Goal: Task Accomplishment & Management: Complete application form

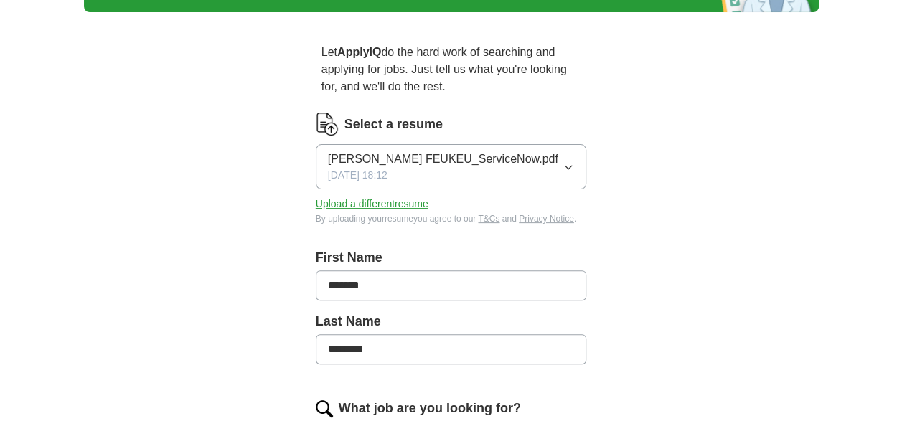
scroll to position [99, 0]
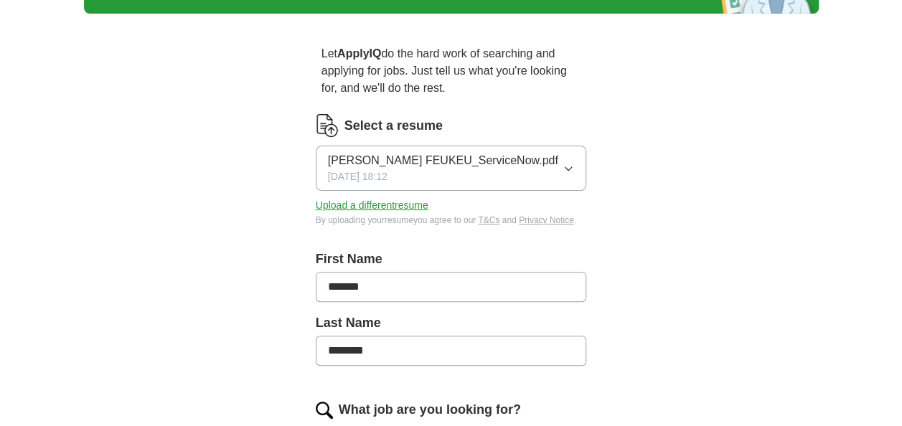
click at [357, 213] on button "Upload a different resume" at bounding box center [372, 205] width 113 height 15
click at [364, 213] on button "Upload a different resume" at bounding box center [372, 205] width 113 height 15
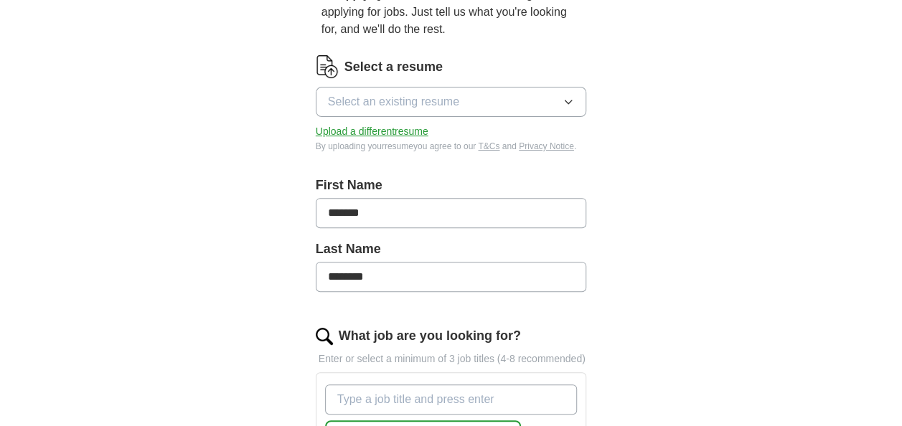
scroll to position [159, 0]
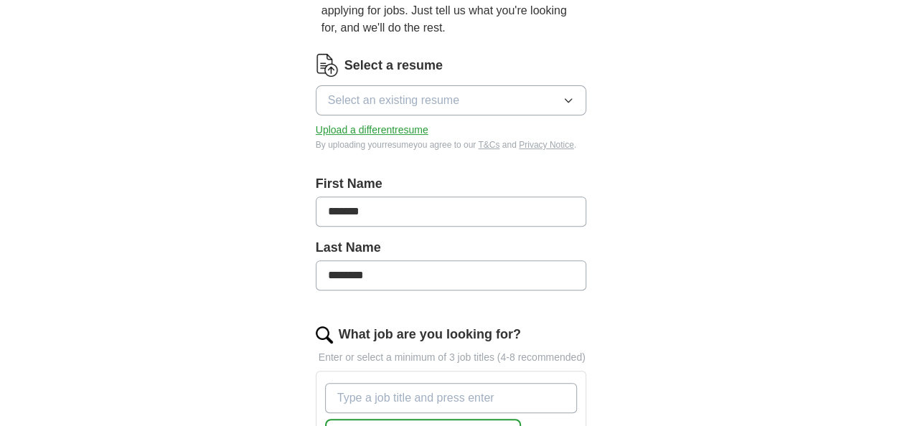
click at [385, 126] on button "Upload a different resume" at bounding box center [372, 130] width 113 height 15
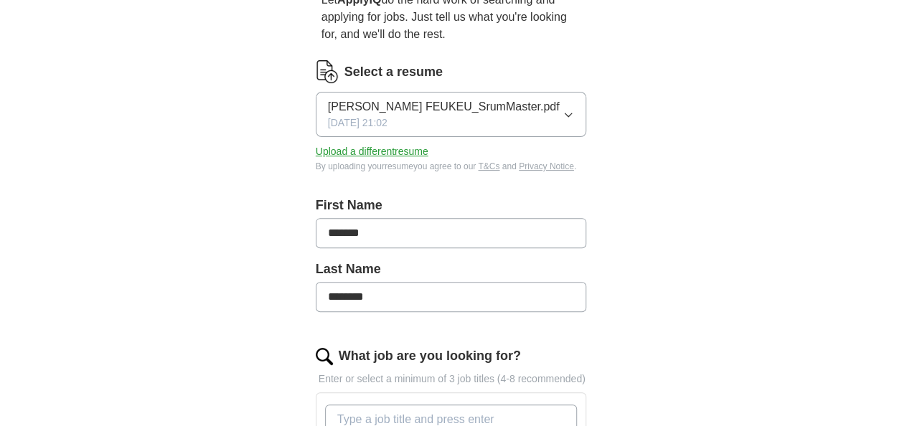
scroll to position [152, 0]
drag, startPoint x: 375, startPoint y: 245, endPoint x: 286, endPoint y: 237, distance: 89.3
type input "*"
type input "**********"
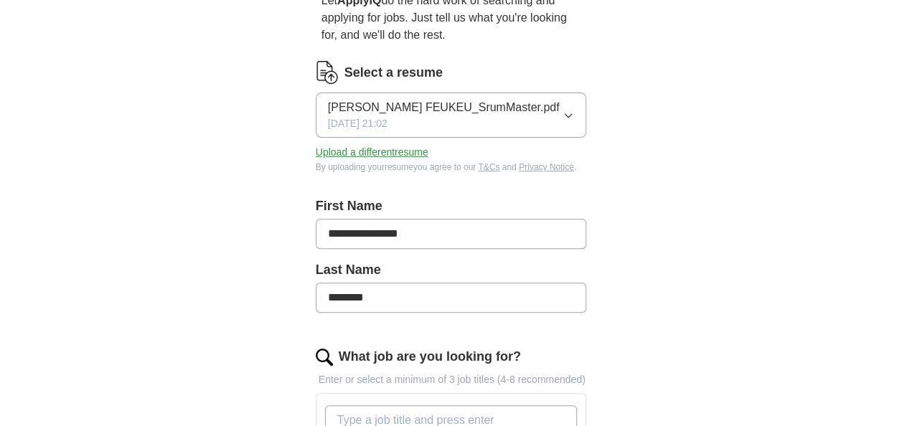
drag, startPoint x: 390, startPoint y: 319, endPoint x: 309, endPoint y: 312, distance: 81.3
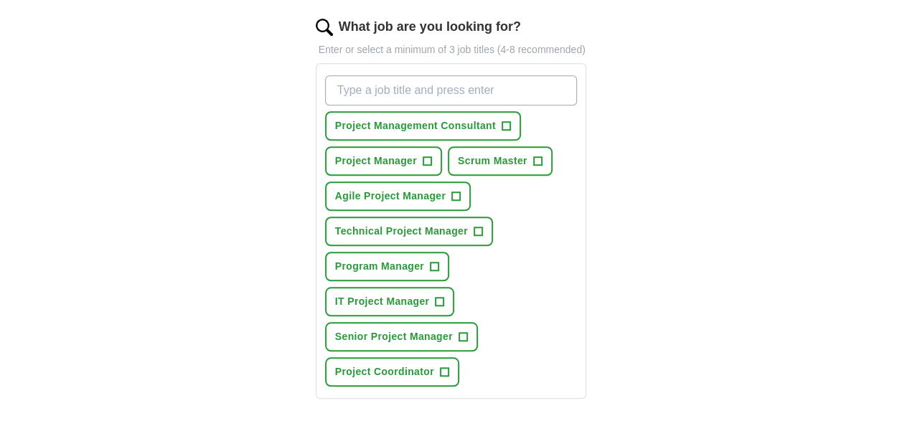
scroll to position [482, 0]
type input "**********"
click at [425, 176] on button "Project Manager +" at bounding box center [383, 160] width 117 height 29
click at [446, 161] on div "Project Management Consultant + Project Manager ✓ × Scrum Master + Agile Projec…" at bounding box center [451, 231] width 258 height 323
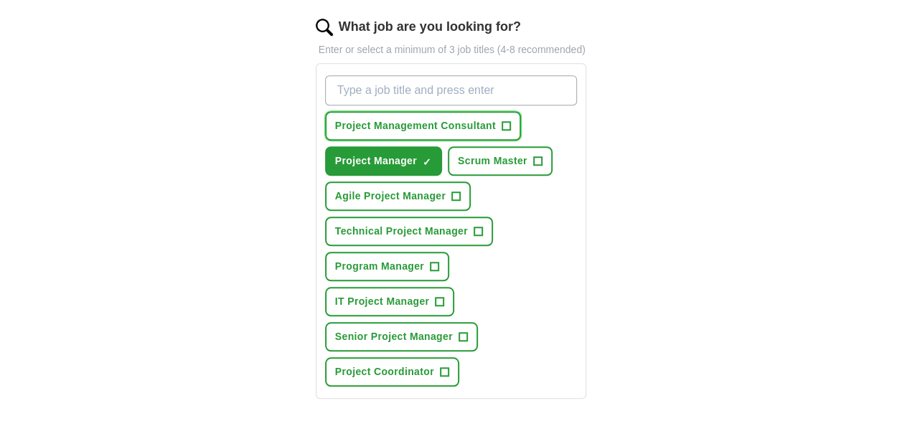
click at [438, 133] on span "Project Management Consultant" at bounding box center [415, 125] width 161 height 15
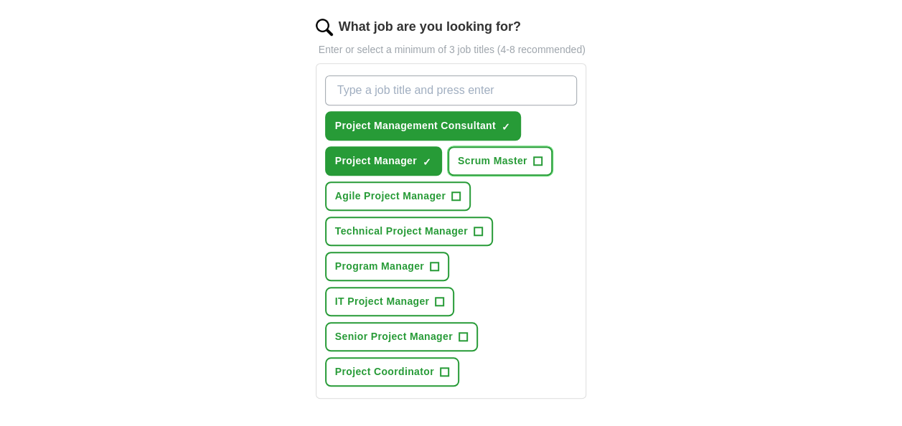
click at [513, 176] on button "Scrum Master +" at bounding box center [500, 160] width 105 height 29
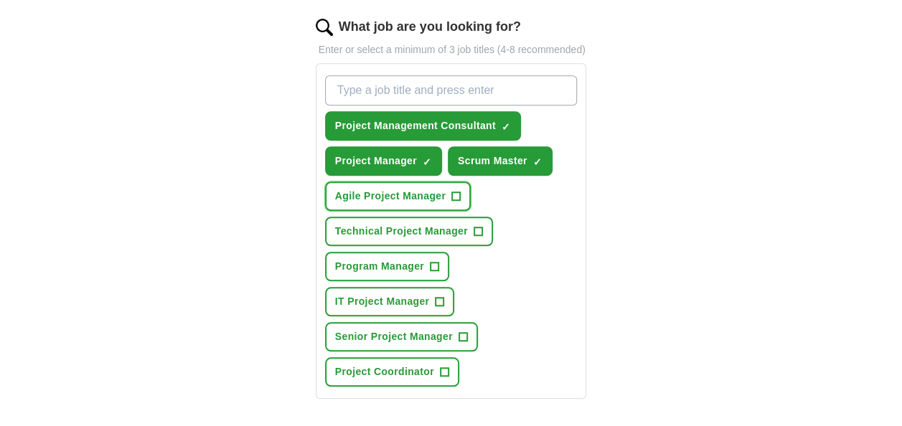
click at [392, 204] on span "Agile Project Manager" at bounding box center [390, 196] width 110 height 15
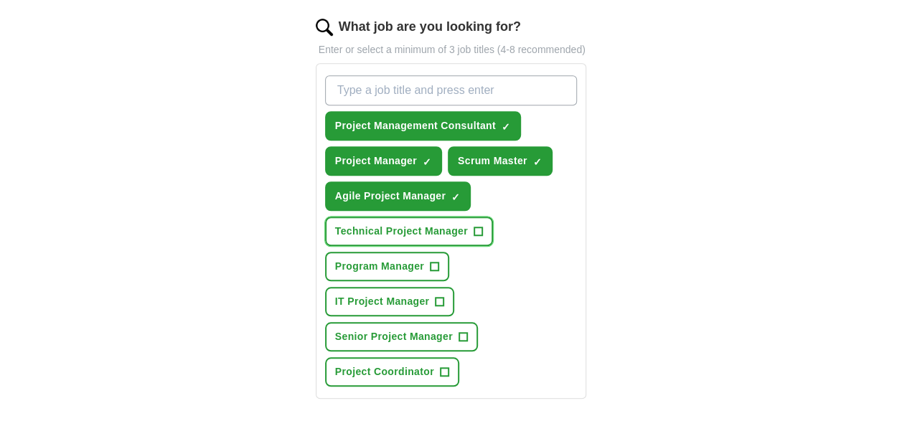
click at [391, 238] on span "Technical Project Manager" at bounding box center [401, 231] width 133 height 15
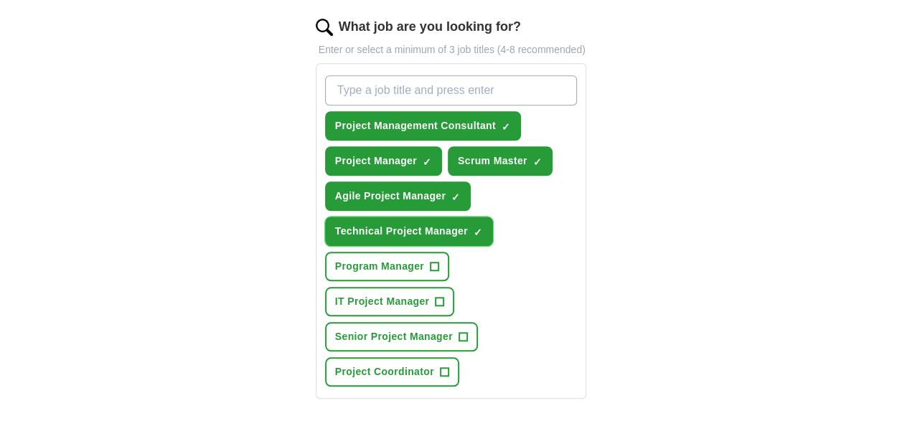
click at [388, 246] on button "Technical Project Manager ✓ ×" at bounding box center [409, 231] width 168 height 29
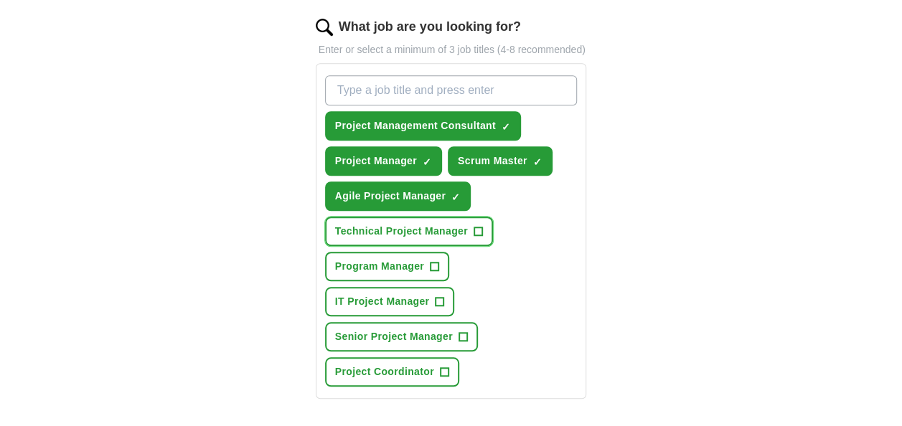
click at [388, 246] on button "Technical Project Manager +" at bounding box center [409, 231] width 168 height 29
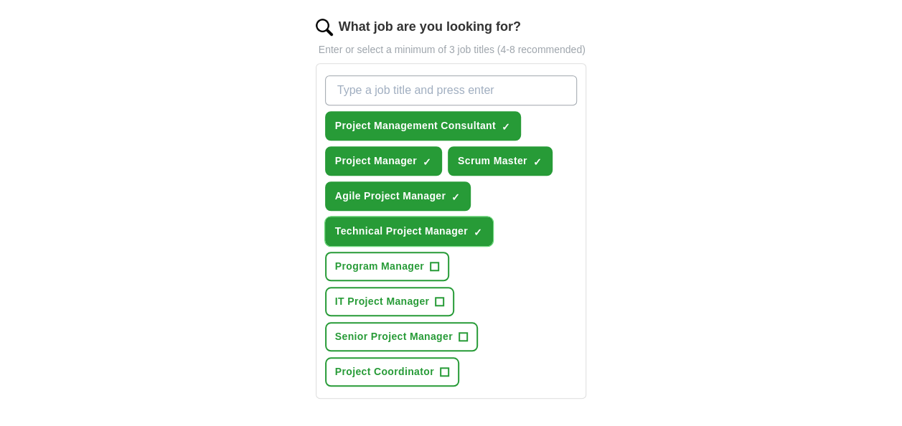
click at [388, 246] on button "Technical Project Manager ✓ ×" at bounding box center [409, 231] width 168 height 29
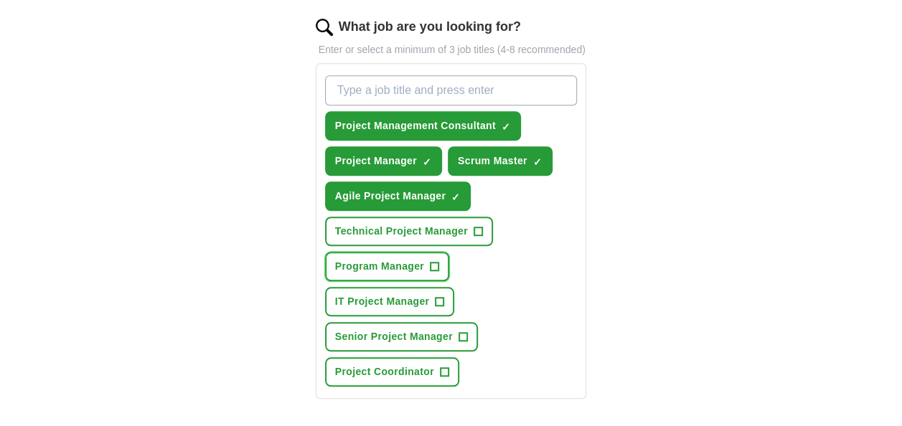
click at [389, 274] on span "Program Manager" at bounding box center [379, 266] width 89 height 15
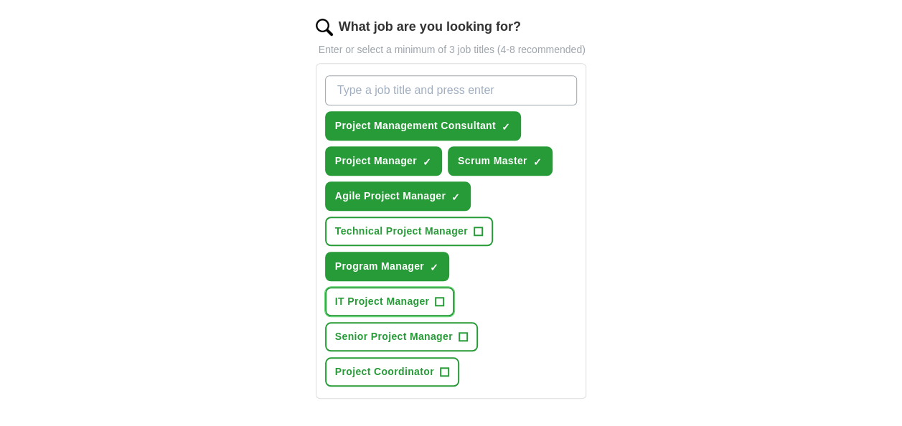
click at [386, 309] on span "IT Project Manager" at bounding box center [382, 301] width 95 height 15
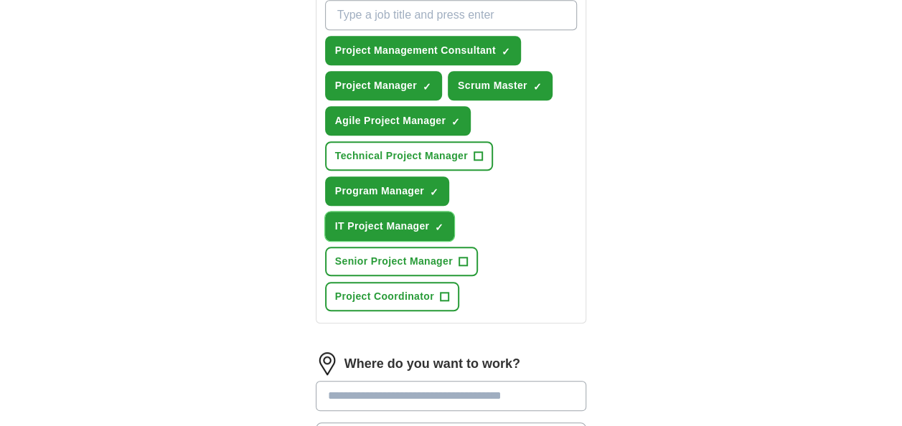
scroll to position [558, 0]
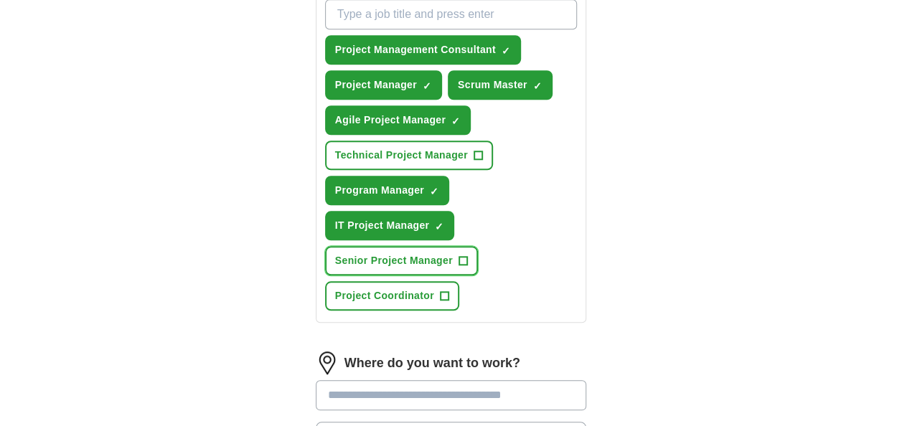
click at [386, 268] on span "Senior Project Manager" at bounding box center [394, 260] width 118 height 15
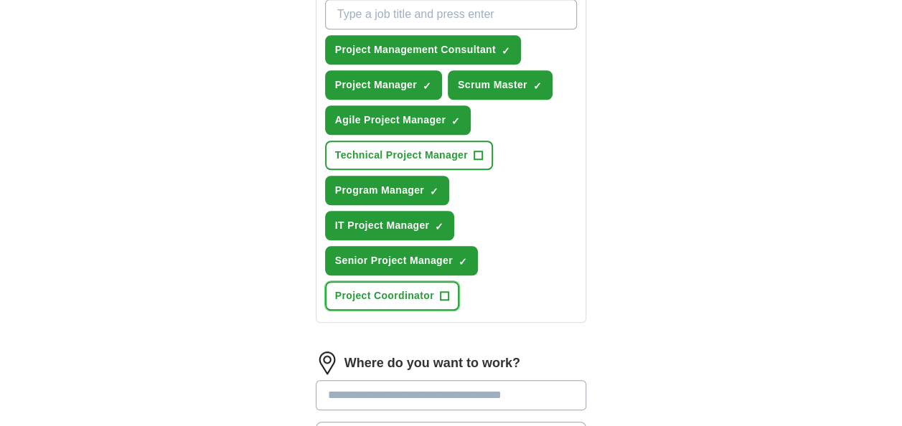
click at [386, 303] on span "Project Coordinator" at bounding box center [384, 295] width 99 height 15
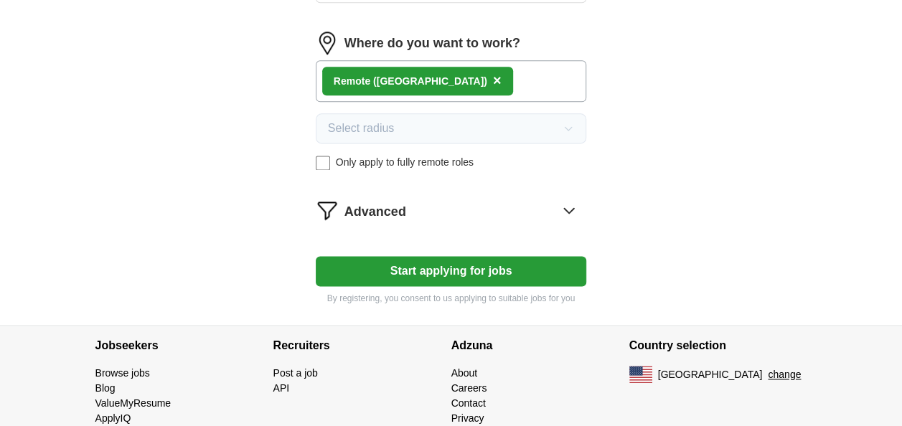
scroll to position [879, 0]
click at [397, 286] on button "Start applying for jobs" at bounding box center [451, 270] width 271 height 30
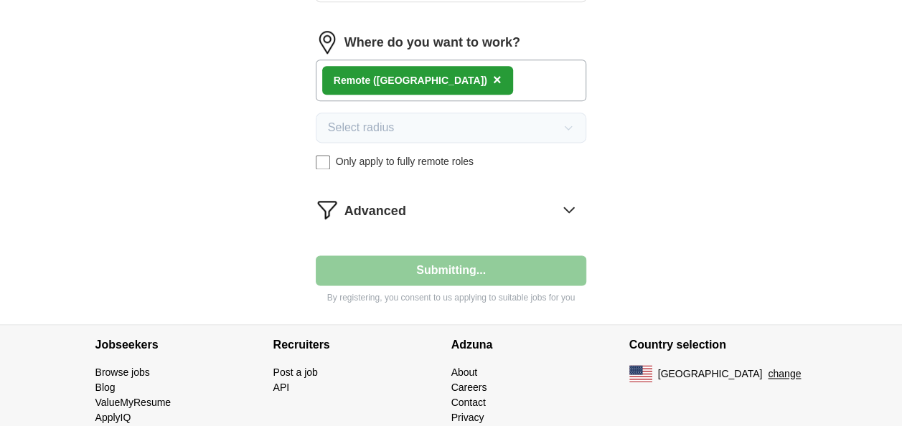
select select "**"
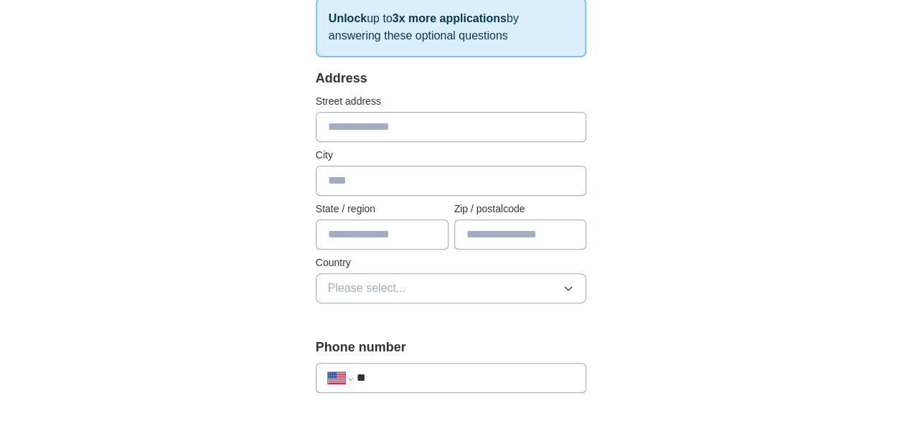
scroll to position [262, 0]
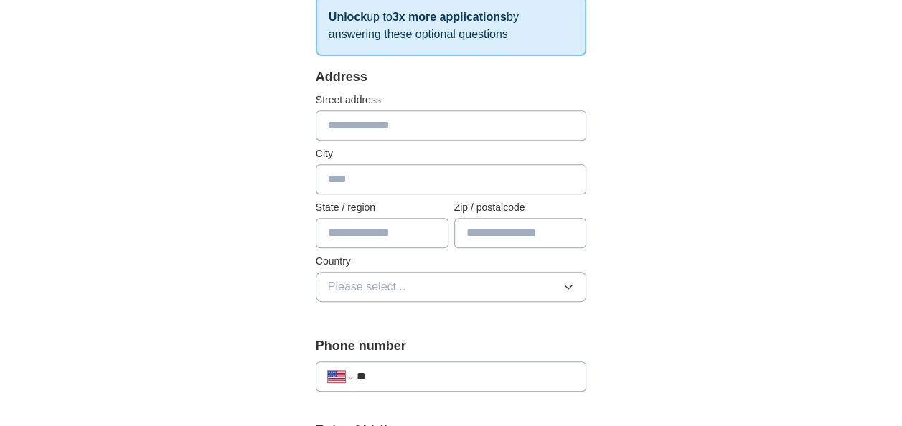
click at [344, 123] on input "text" at bounding box center [451, 125] width 271 height 30
type input "**********"
type input "*****"
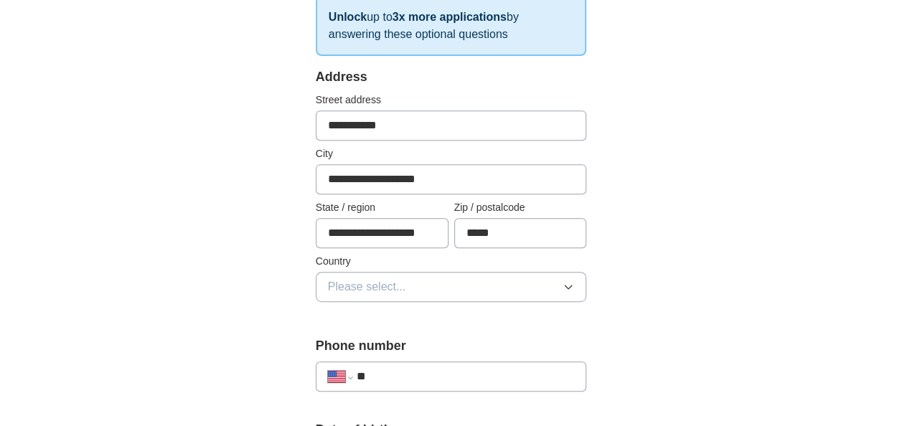
type input "**********"
type input "********"
click at [352, 288] on span "Please select..." at bounding box center [367, 286] width 78 height 17
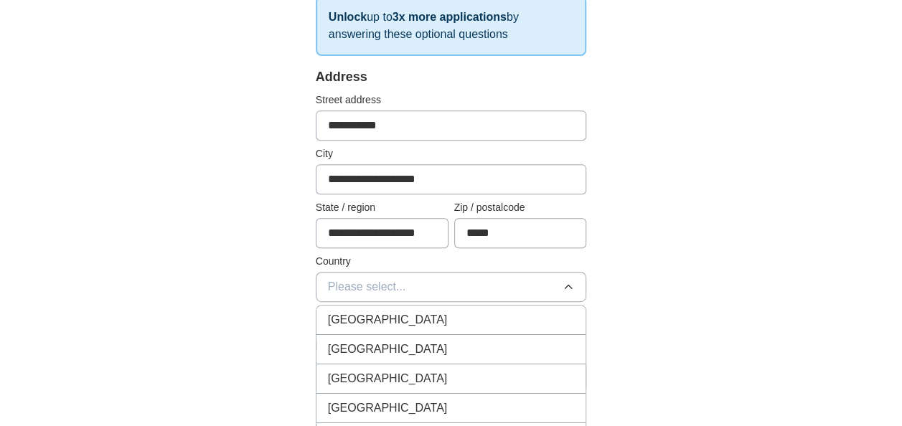
click at [361, 341] on span "[GEOGRAPHIC_DATA]" at bounding box center [388, 349] width 120 height 17
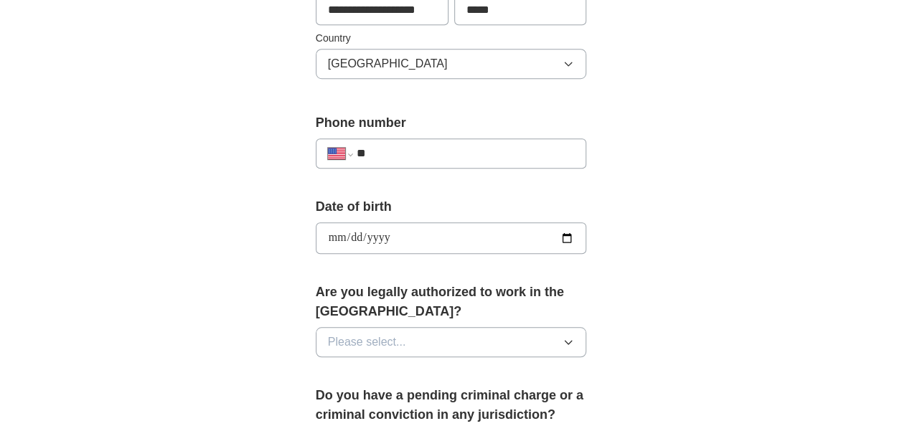
scroll to position [489, 0]
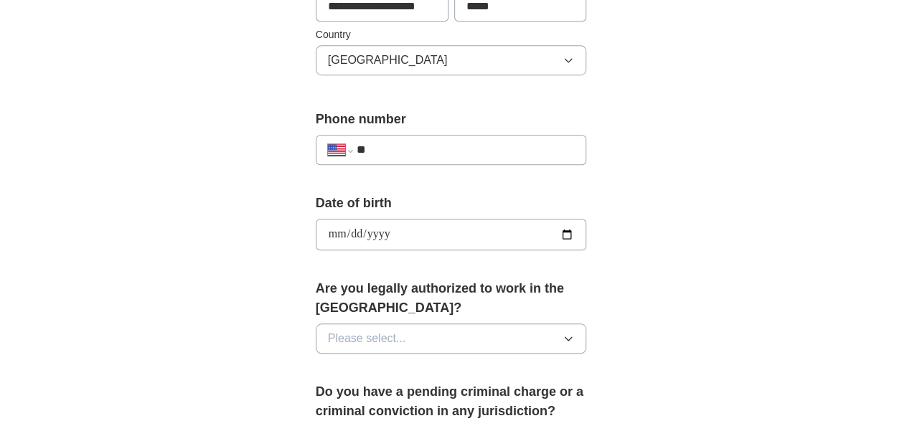
click at [412, 144] on input "**" at bounding box center [466, 149] width 218 height 17
type input "**********"
click at [657, 216] on div "**********" at bounding box center [451, 217] width 735 height 1324
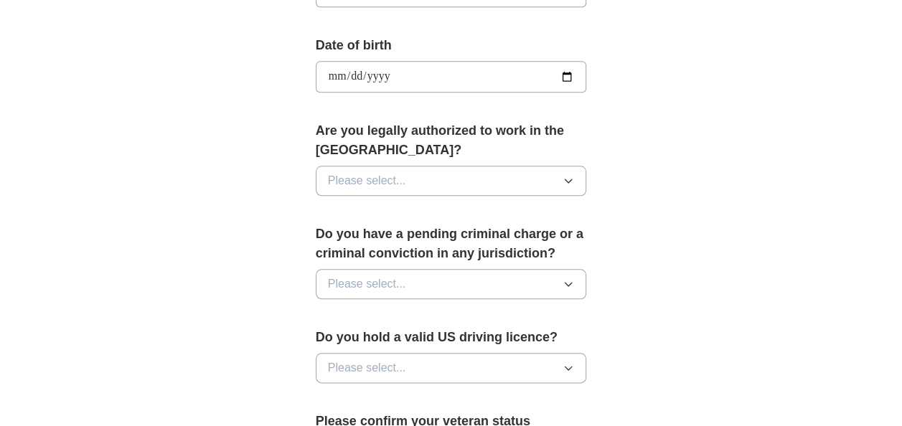
scroll to position [653, 0]
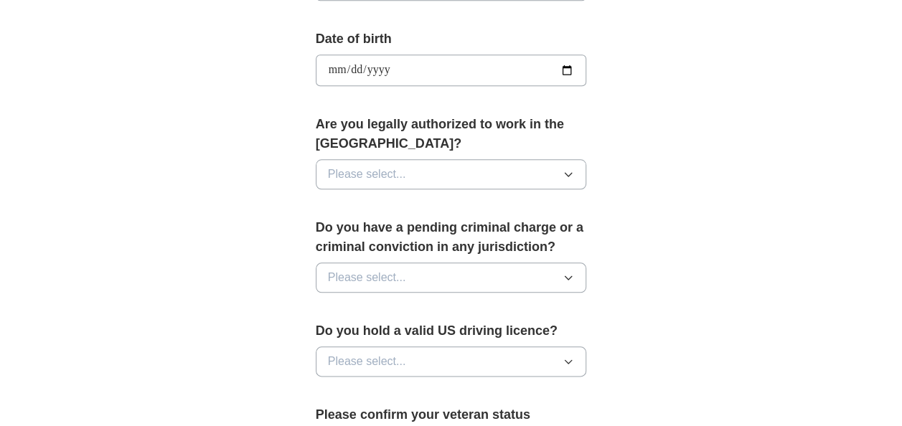
click at [546, 168] on button "Please select..." at bounding box center [451, 174] width 271 height 30
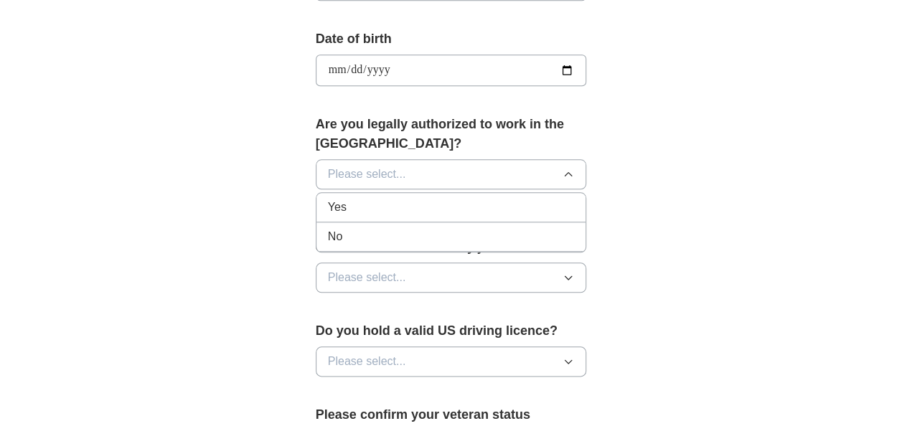
click at [471, 193] on li "Yes" at bounding box center [451, 207] width 270 height 29
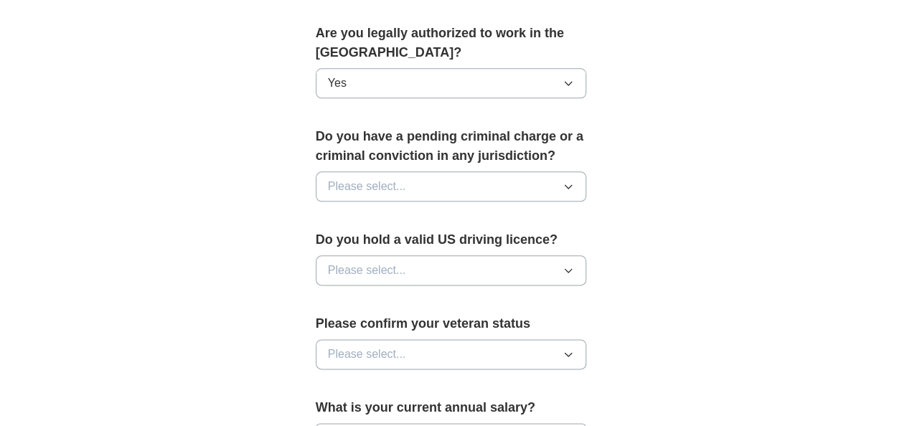
scroll to position [749, 0]
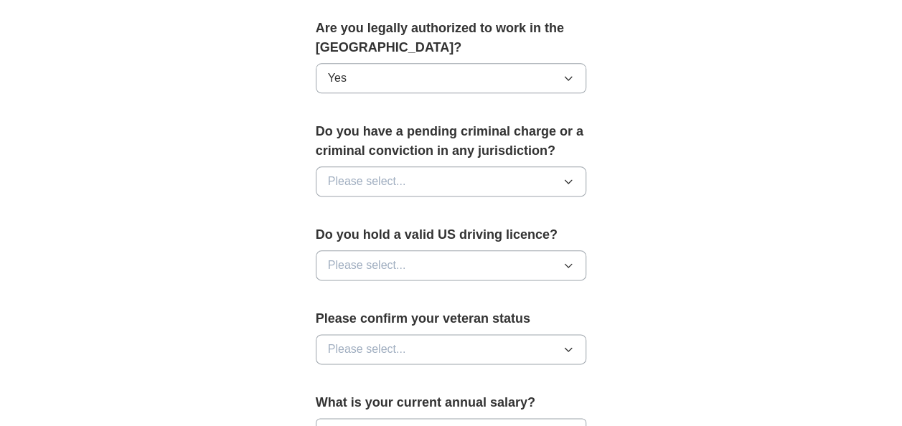
click at [459, 166] on button "Please select..." at bounding box center [451, 181] width 271 height 30
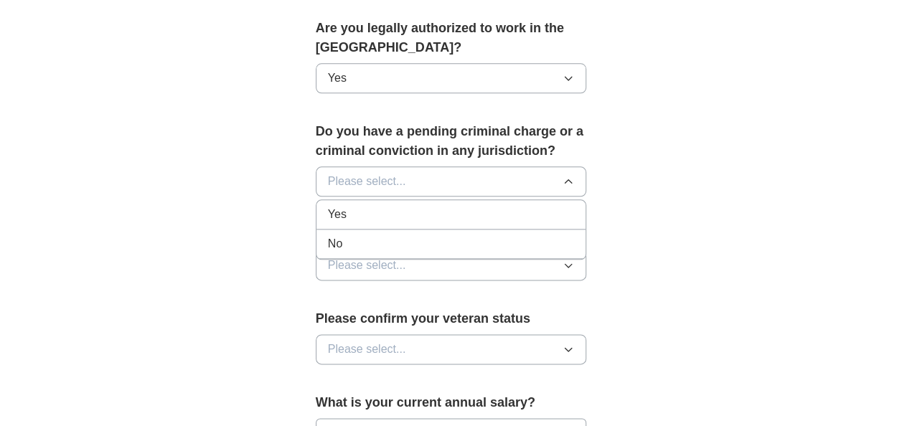
click at [423, 237] on div "No" at bounding box center [451, 243] width 247 height 17
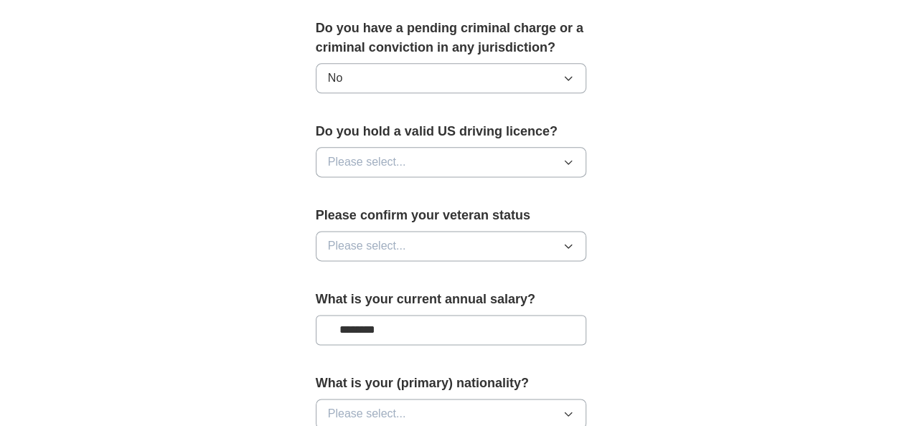
scroll to position [854, 0]
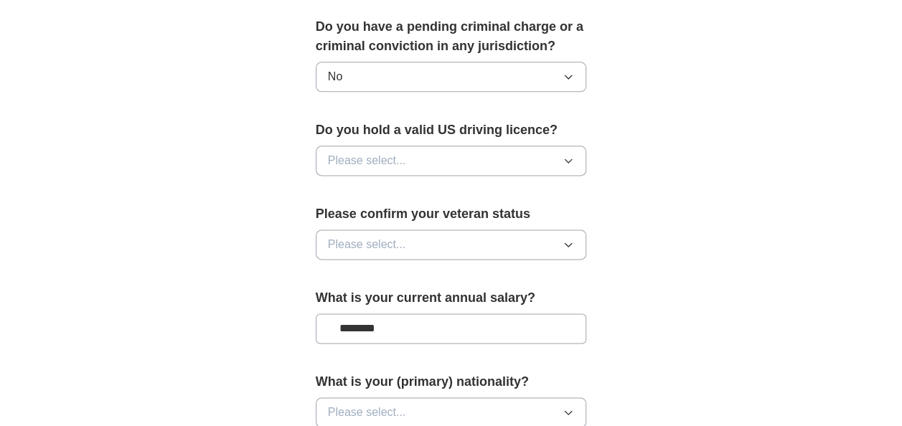
click at [422, 156] on button "Please select..." at bounding box center [451, 161] width 271 height 30
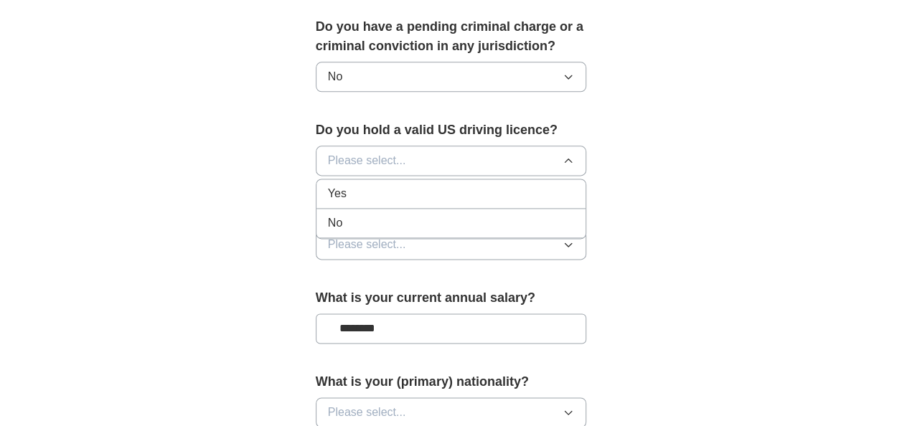
click at [410, 188] on div "Yes" at bounding box center [451, 193] width 247 height 17
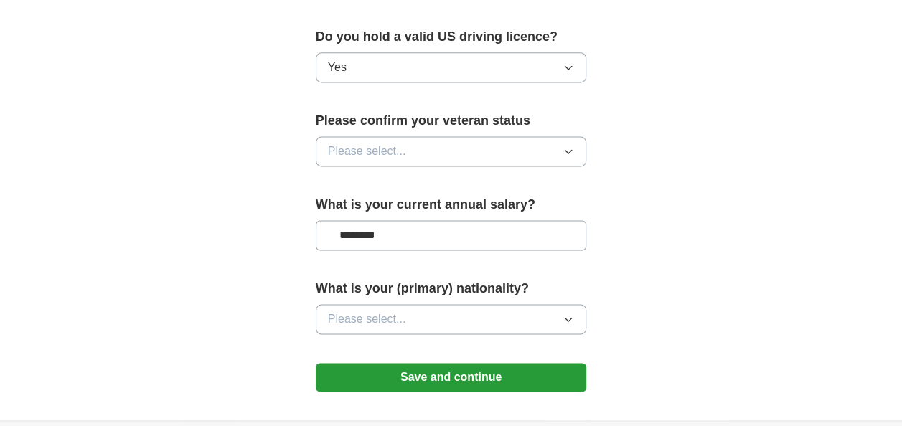
scroll to position [948, 0]
click at [405, 141] on button "Please select..." at bounding box center [451, 151] width 271 height 30
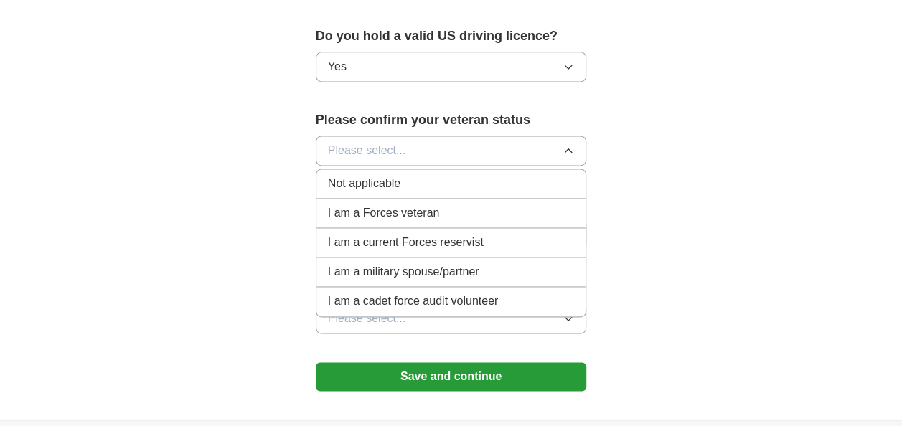
click at [386, 179] on span "Not applicable" at bounding box center [364, 183] width 72 height 17
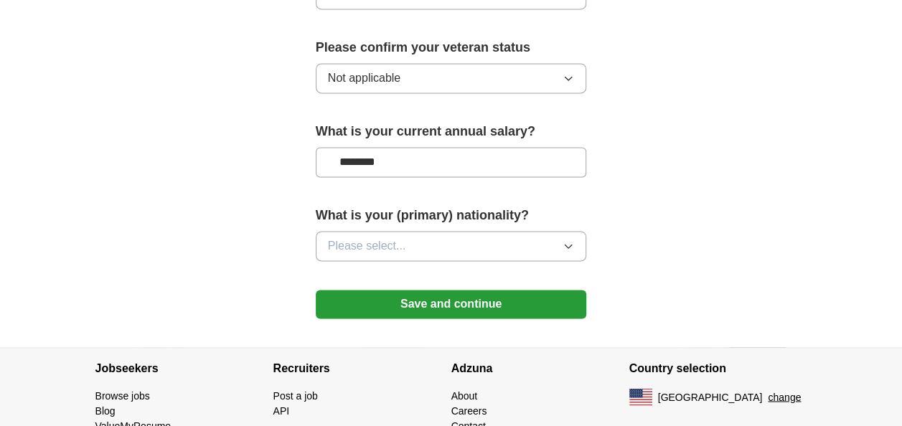
scroll to position [1021, 0]
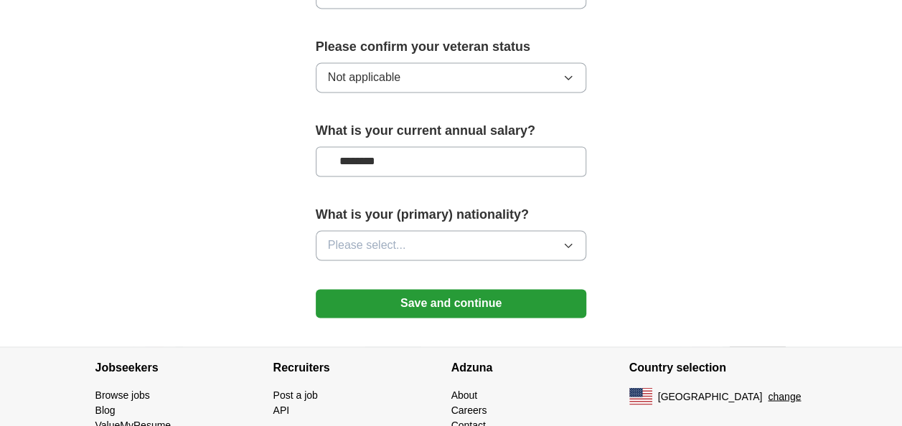
click at [372, 248] on button "Please select..." at bounding box center [451, 245] width 271 height 30
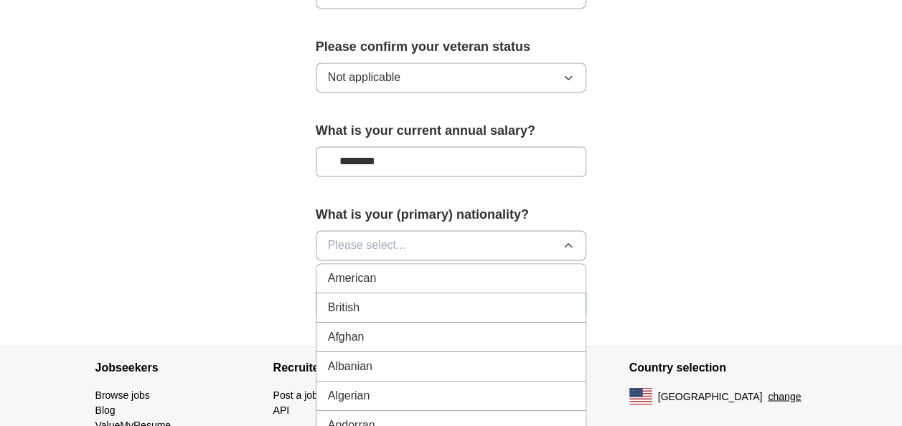
click at [379, 270] on div "American" at bounding box center [451, 278] width 247 height 17
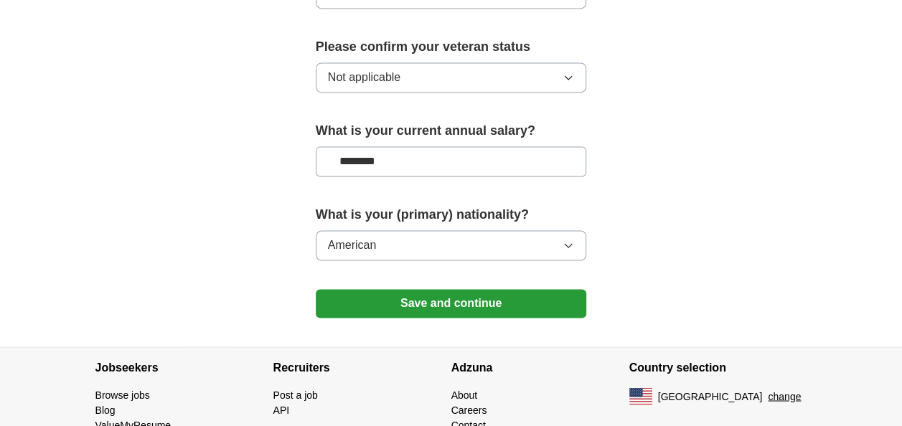
click at [428, 299] on button "Save and continue" at bounding box center [451, 303] width 271 height 29
